Goal: Browse casually: Explore the website without a specific task or goal

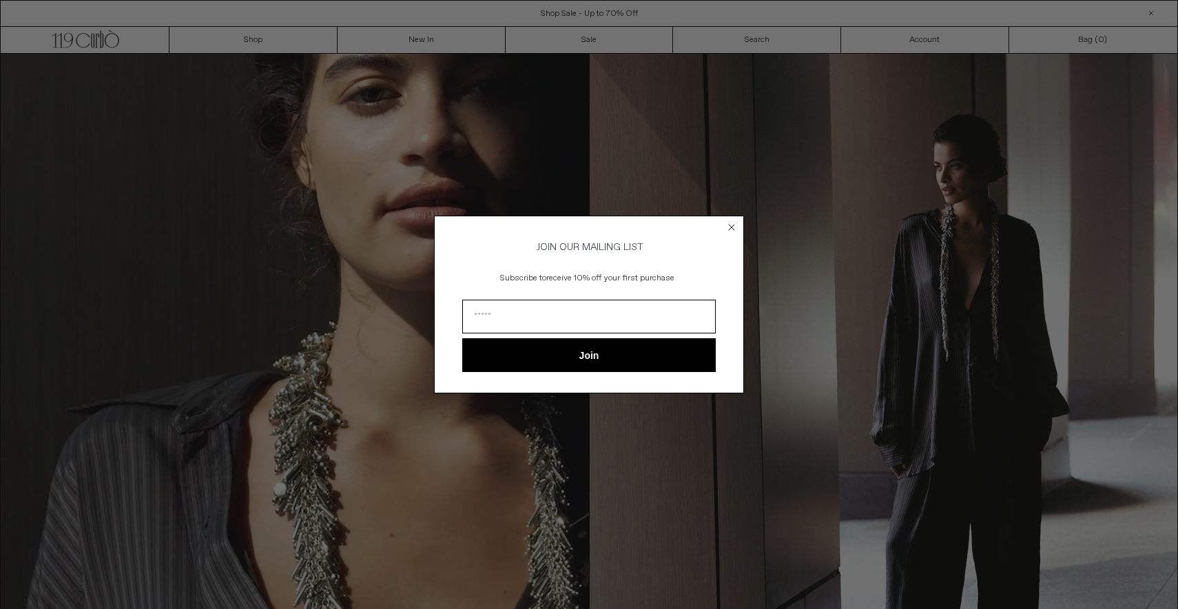
click at [733, 220] on circle "Close dialog" at bounding box center [731, 226] width 13 height 13
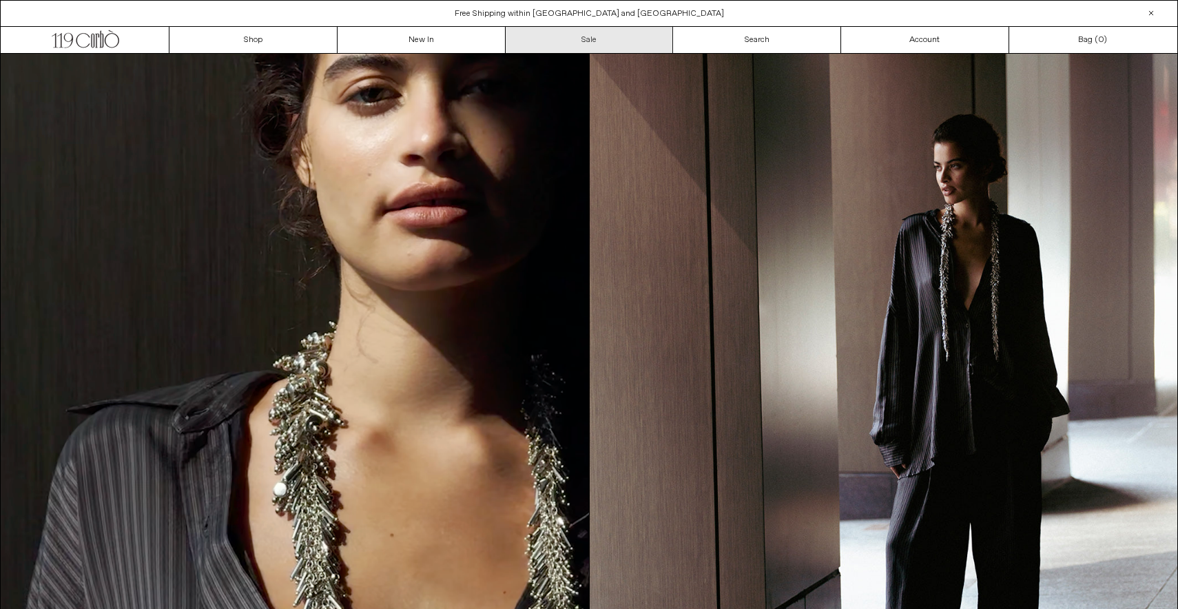
click at [592, 39] on link "Sale" at bounding box center [590, 40] width 168 height 26
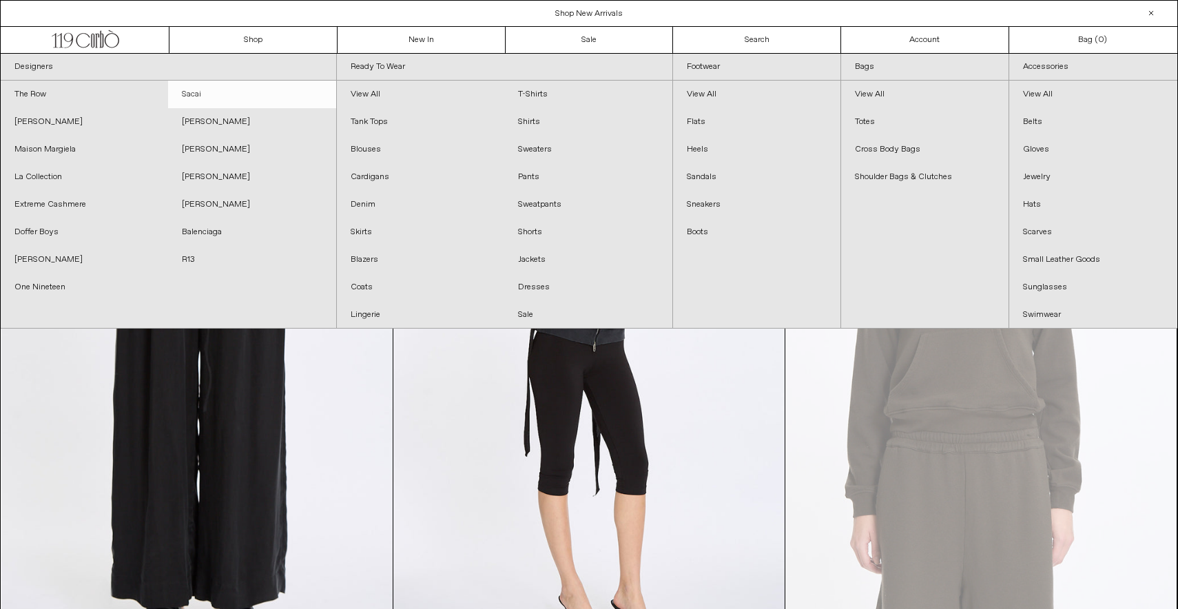
click at [189, 93] on link "Sacai" at bounding box center [251, 95] width 167 height 28
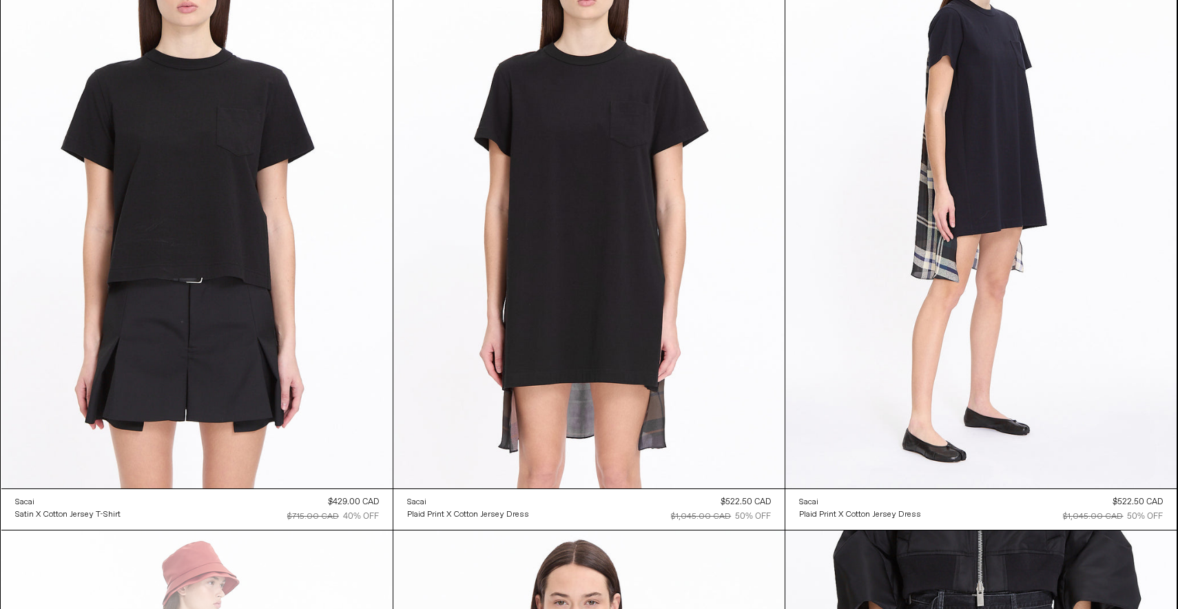
scroll to position [2689, 0]
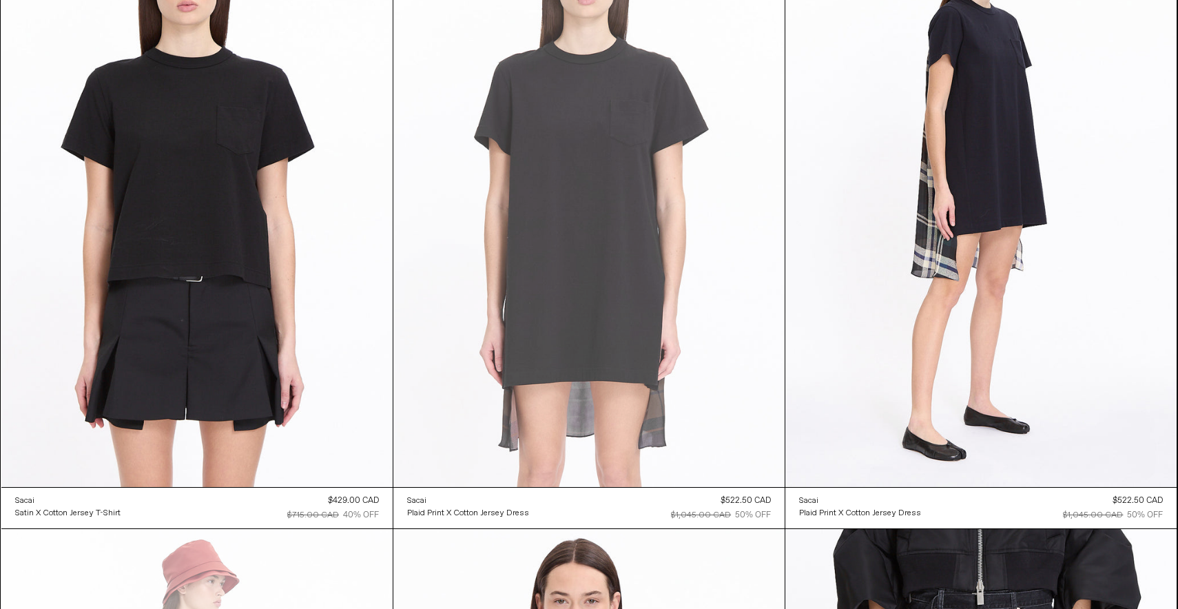
click at [584, 309] on at bounding box center [588, 193] width 391 height 587
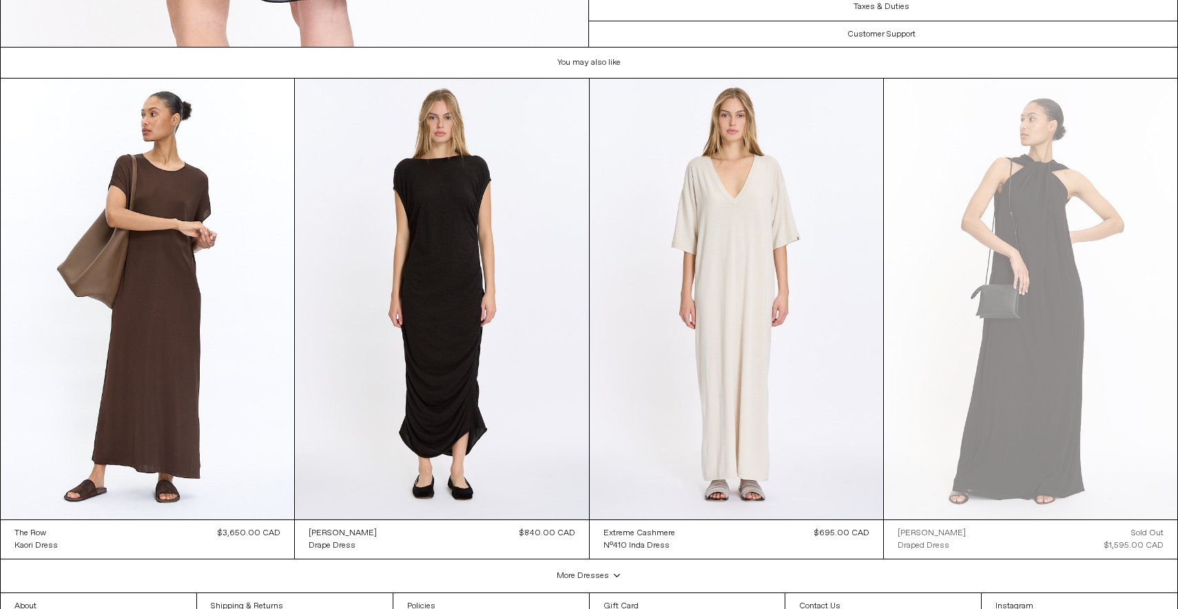
scroll to position [3024, 0]
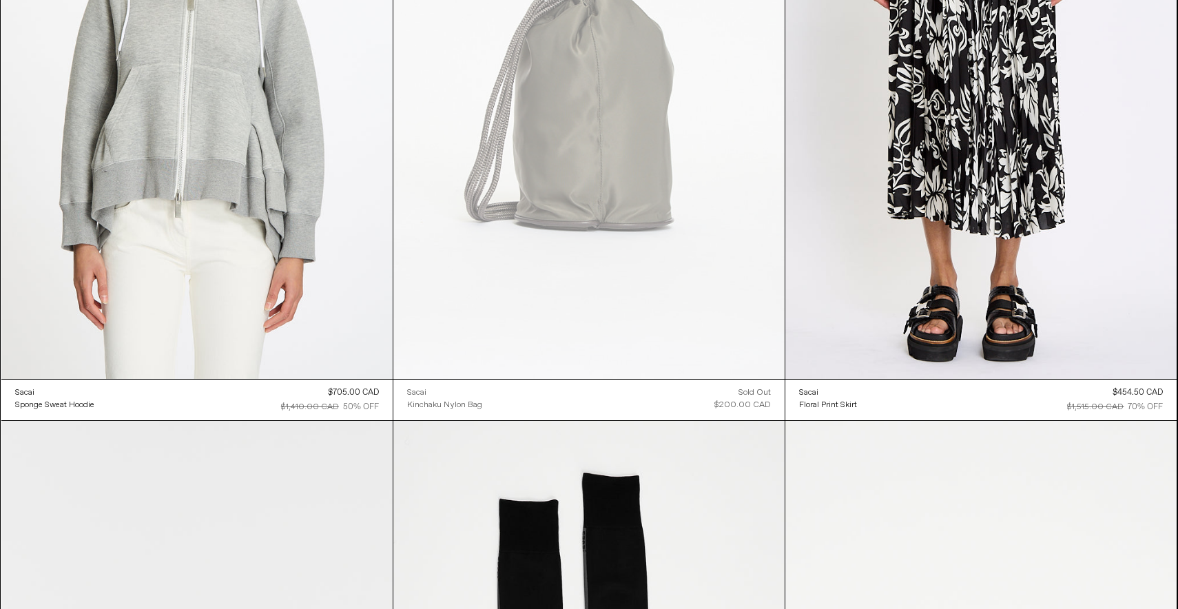
scroll to position [6249, 0]
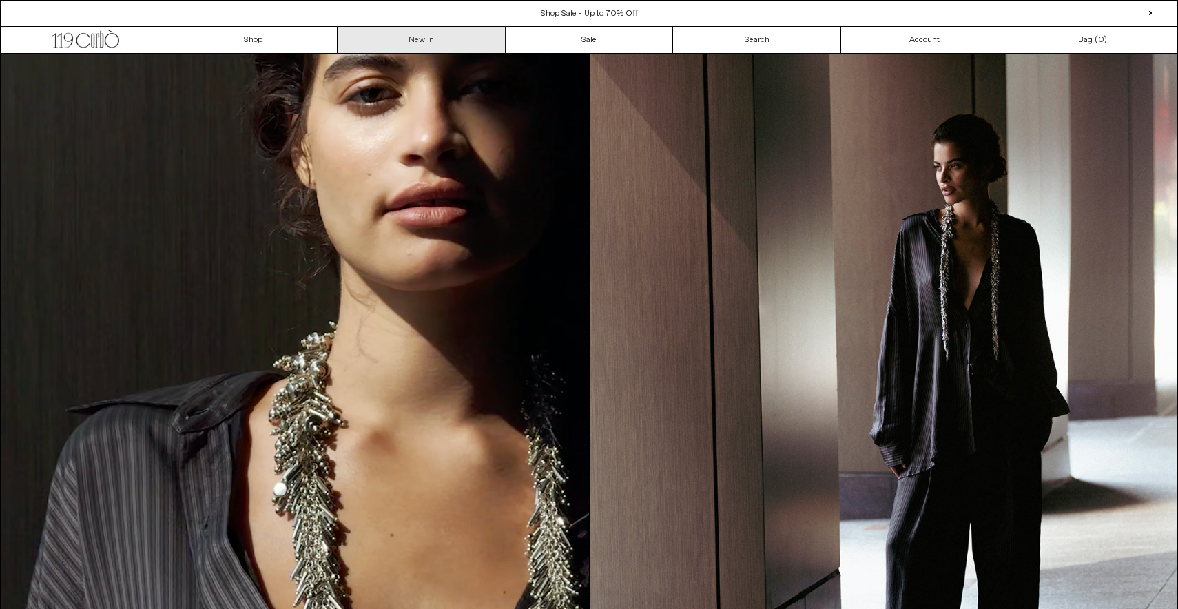
click at [428, 36] on link "New In" at bounding box center [422, 40] width 168 height 26
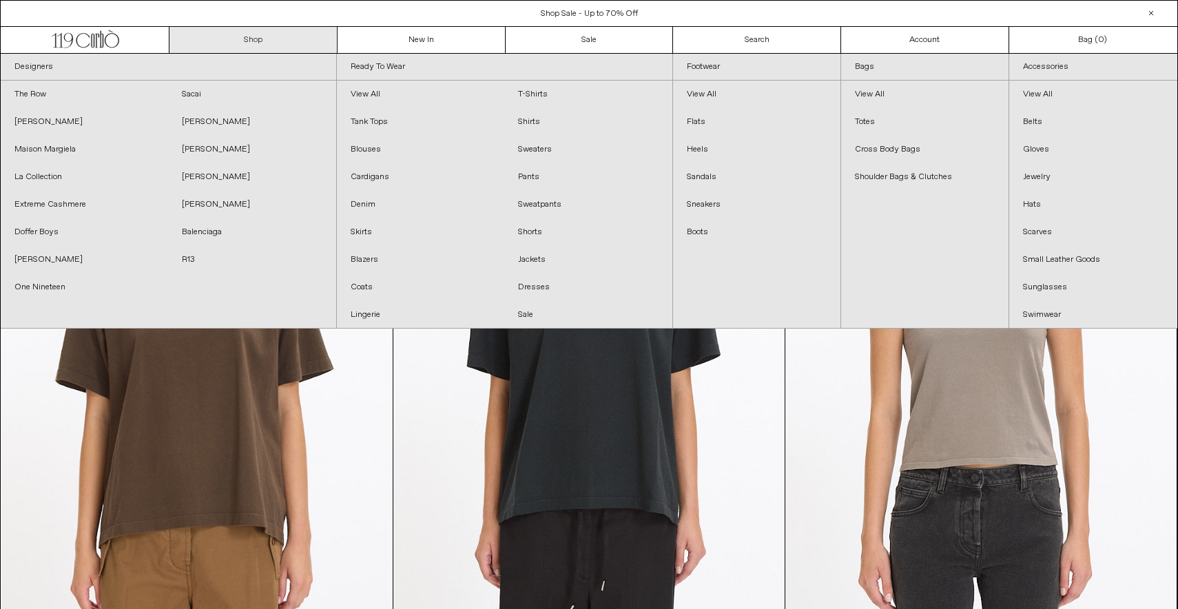
click at [277, 32] on link "Shop" at bounding box center [253, 40] width 168 height 26
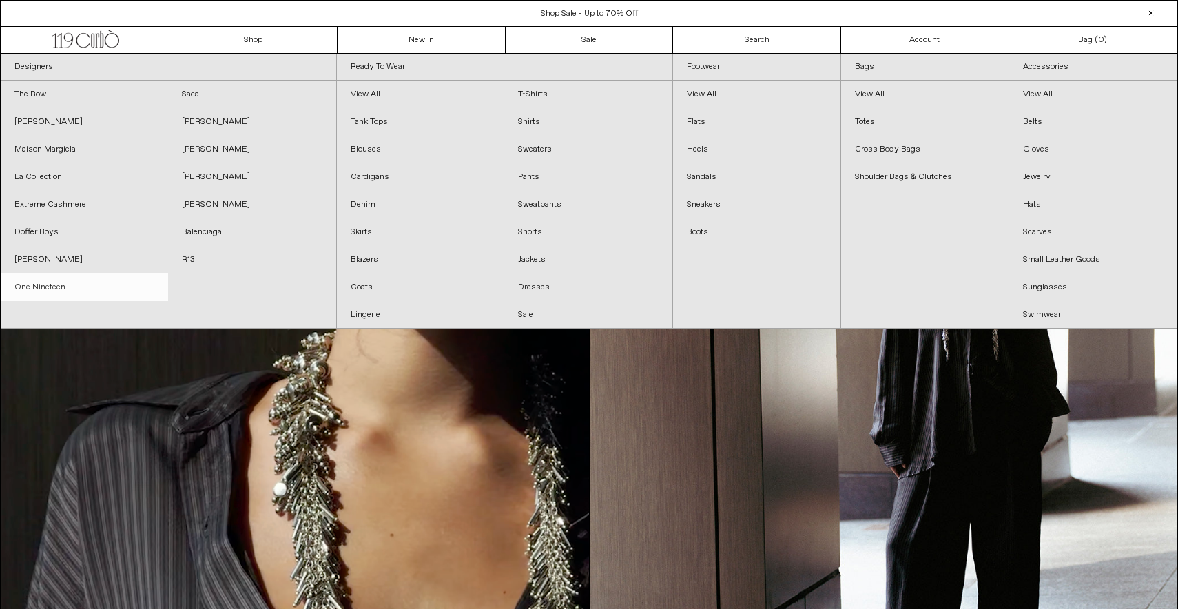
click at [56, 284] on link "One Nineteen" at bounding box center [84, 287] width 167 height 28
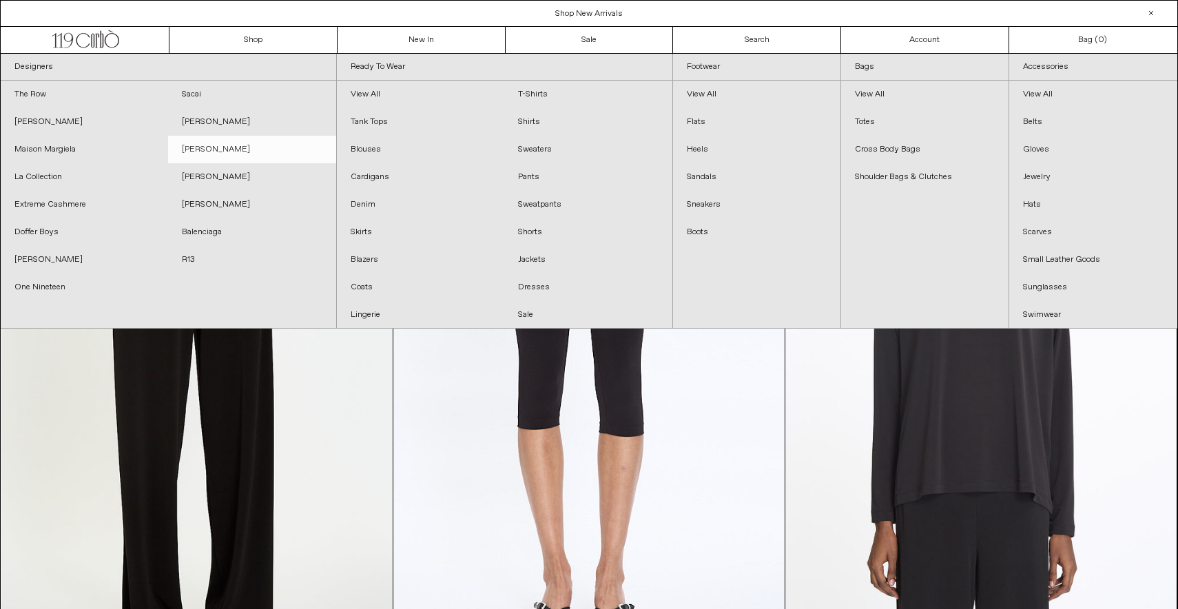
click at [240, 146] on link "[PERSON_NAME]" at bounding box center [251, 150] width 167 height 28
